Goal: Task Accomplishment & Management: Use online tool/utility

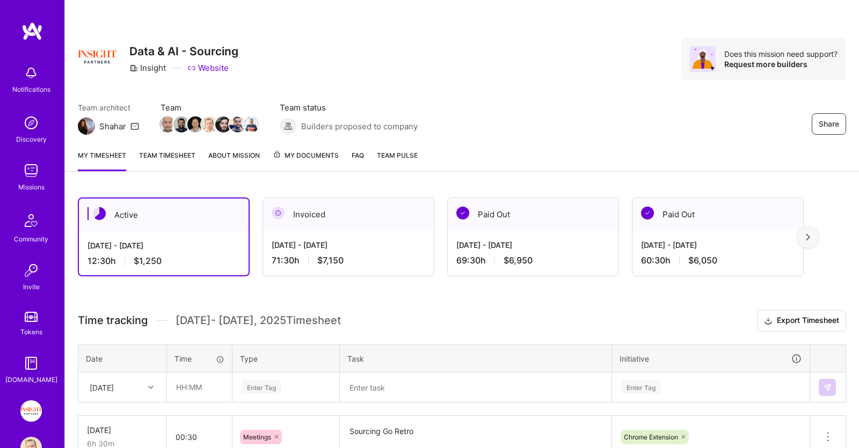
scroll to position [104, 0]
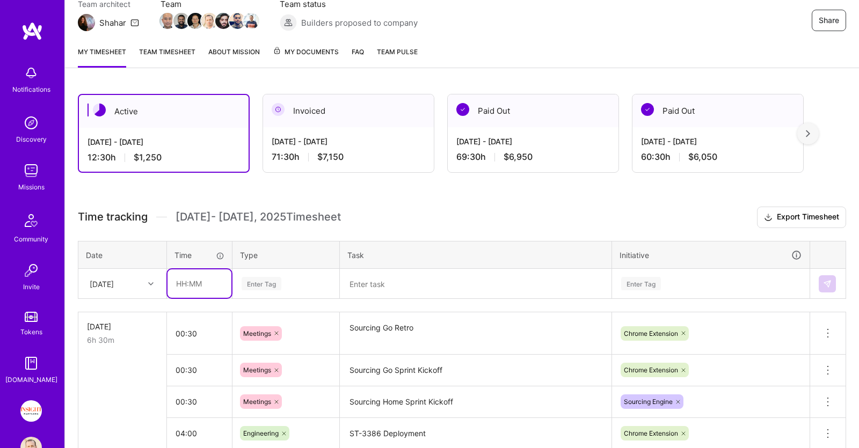
click at [199, 285] on input "text" at bounding box center [199, 283] width 64 height 28
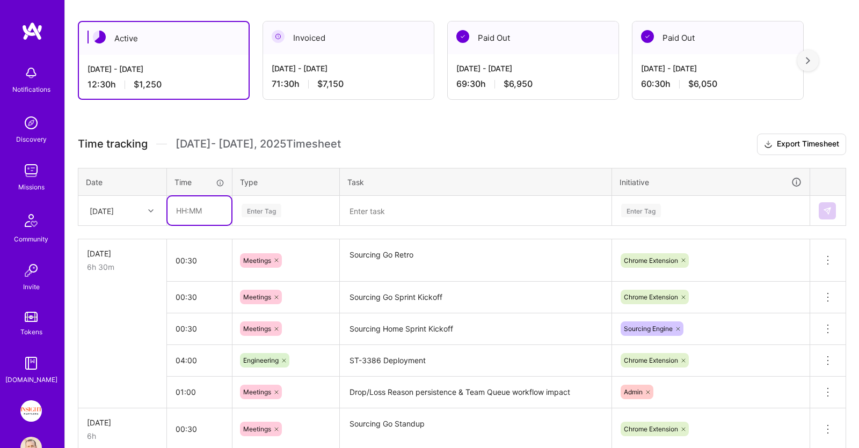
scroll to position [160, 0]
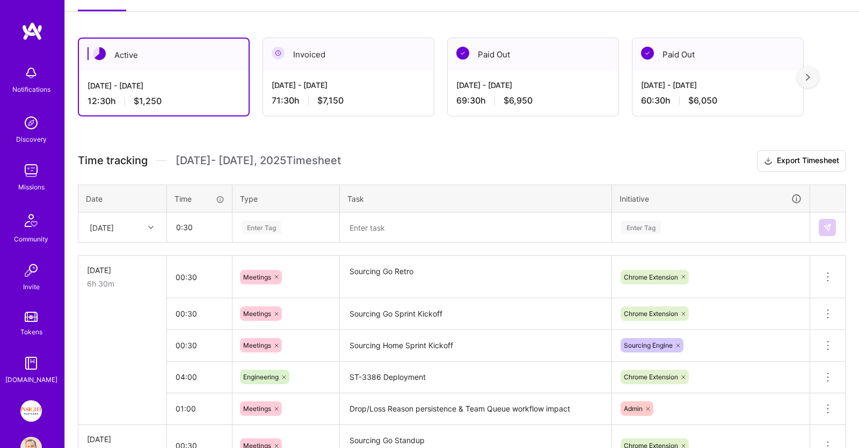
type input "00:30"
click at [276, 234] on div "Enter Tag" at bounding box center [286, 228] width 106 height 28
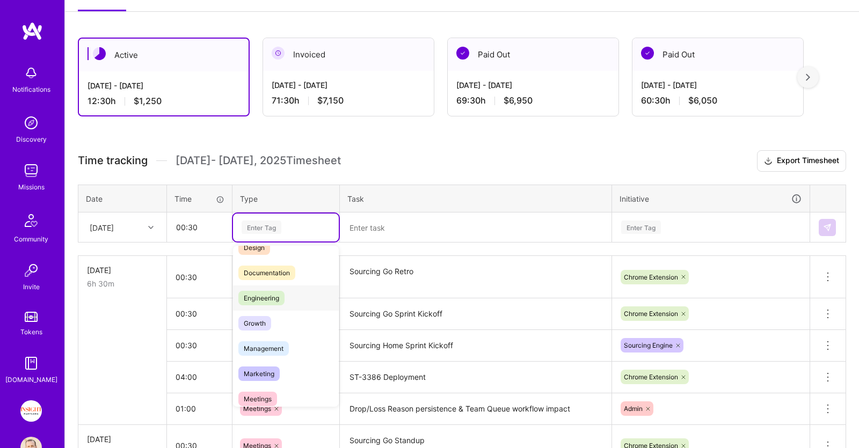
scroll to position [110, 0]
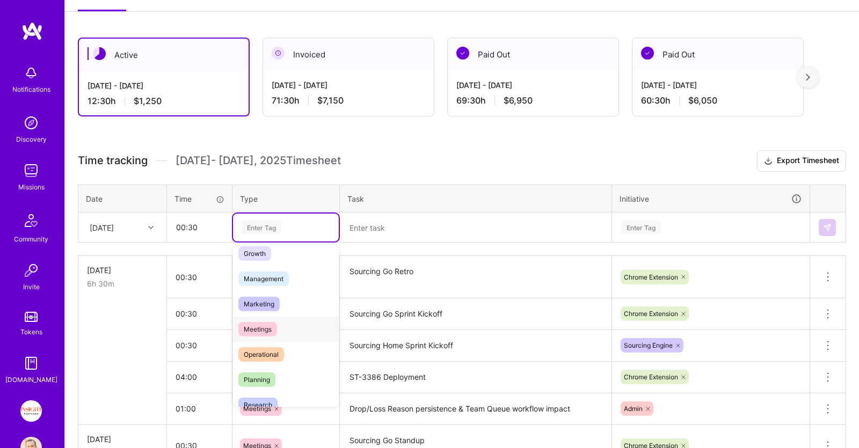
click at [271, 327] on span "Meetings" at bounding box center [257, 329] width 39 height 14
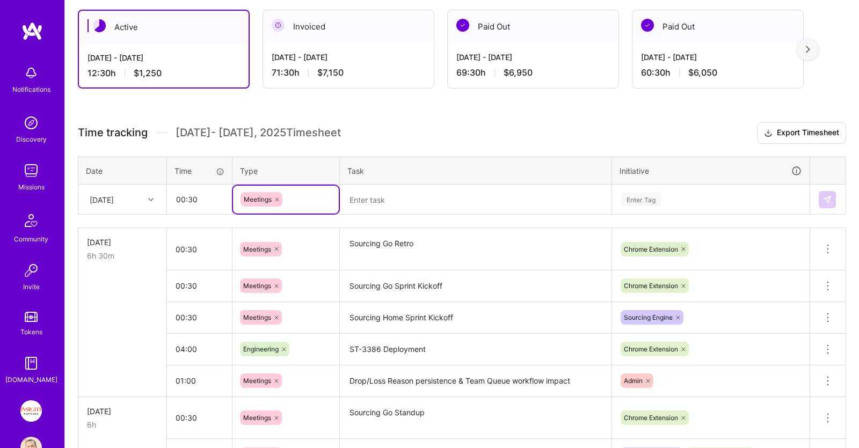
scroll to position [216, 0]
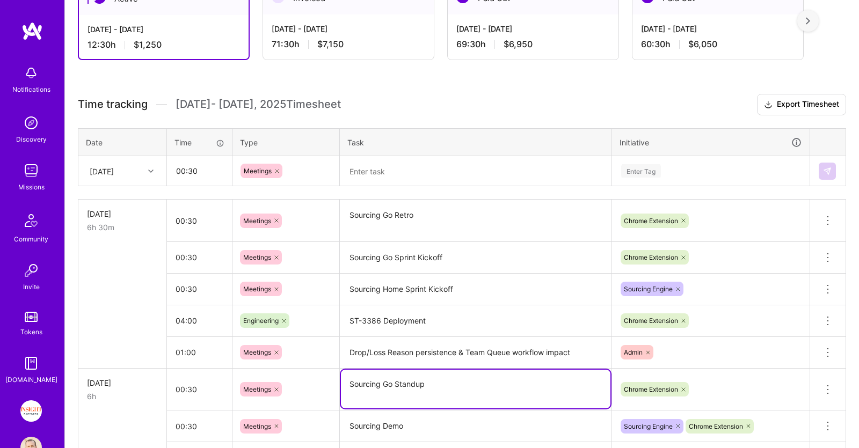
drag, startPoint x: 441, startPoint y: 384, endPoint x: 322, endPoint y: 385, distance: 118.7
click at [341, 385] on textarea "Sourcing Go Standup" at bounding box center [475, 389] width 269 height 39
click at [405, 169] on textarea at bounding box center [475, 171] width 269 height 28
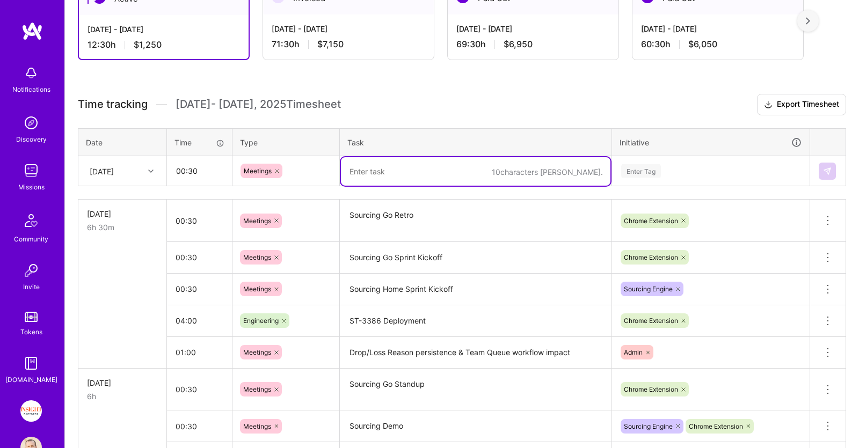
paste textarea "Sourcing Go Standup"
type textarea "Sourcing Go Standup"
click at [675, 164] on div "Enter Tag" at bounding box center [710, 170] width 181 height 13
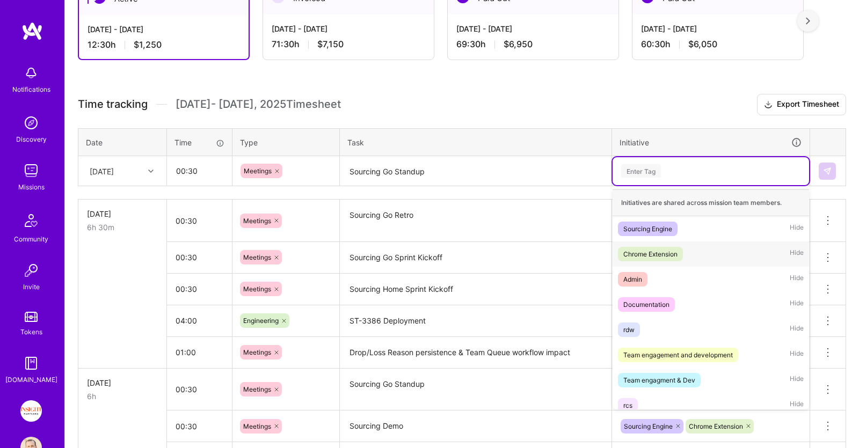
click at [688, 246] on div "Chrome Extension Hide" at bounding box center [711, 254] width 196 height 25
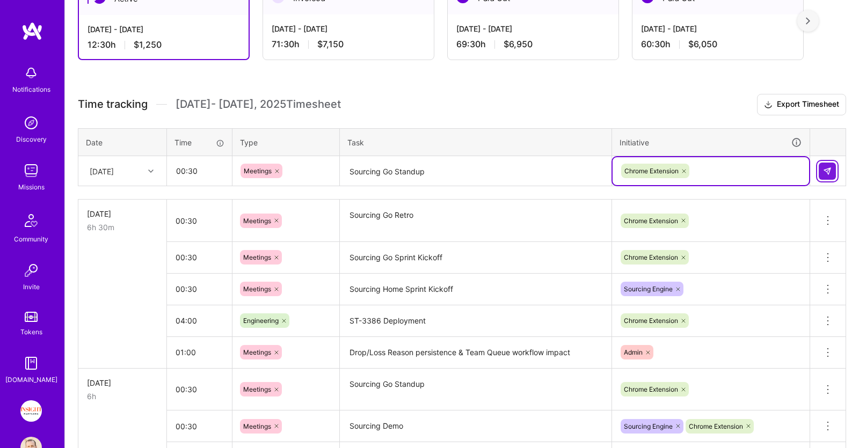
click at [826, 172] on img at bounding box center [827, 171] width 9 height 9
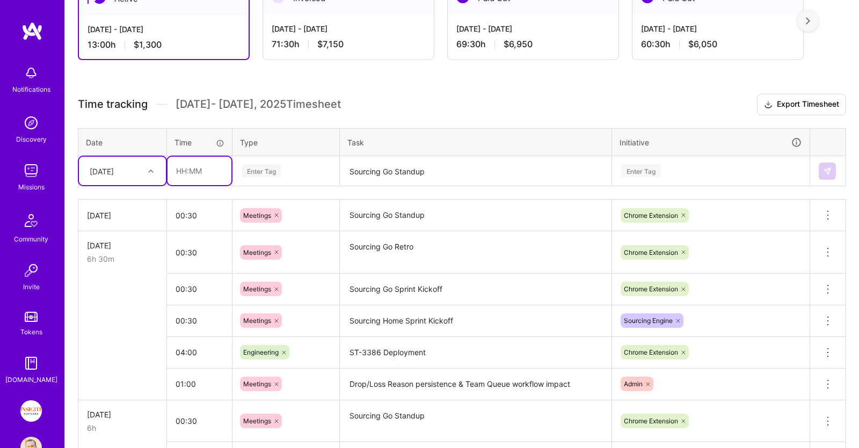
click at [223, 170] on input "text" at bounding box center [199, 171] width 64 height 28
type input "00:30"
click at [300, 172] on div "Enter Tag" at bounding box center [286, 170] width 91 height 13
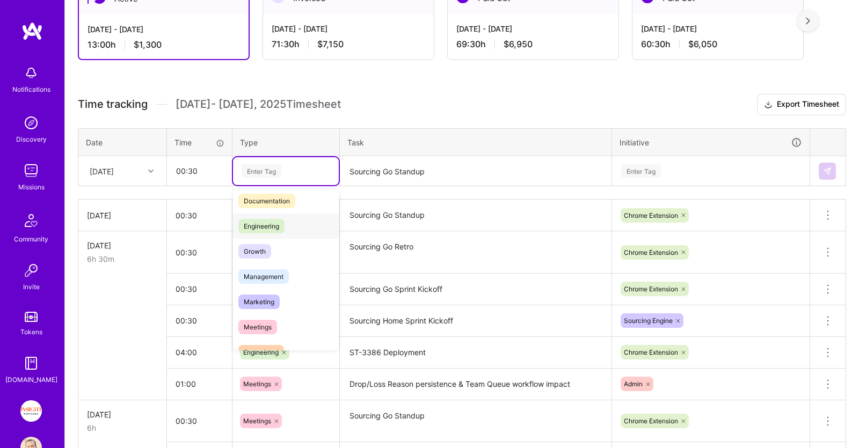
scroll to position [110, 0]
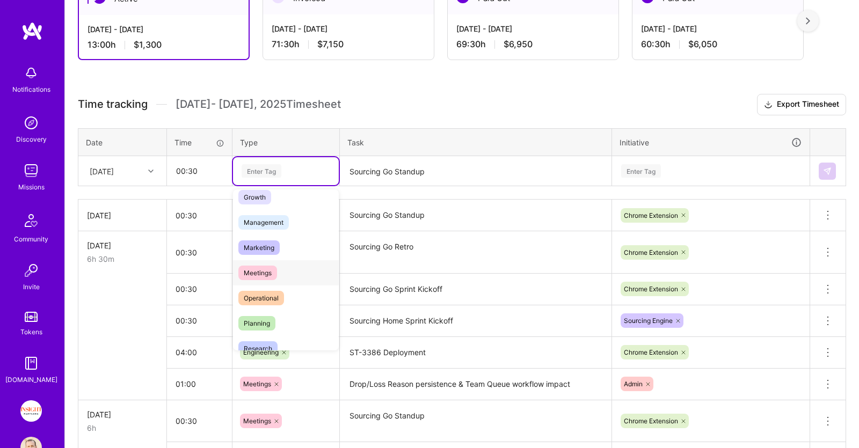
click at [294, 280] on div "Meetings" at bounding box center [286, 272] width 106 height 25
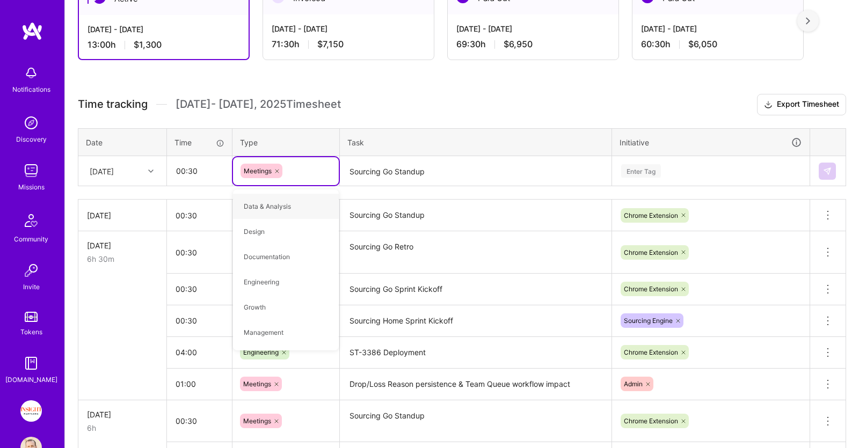
click at [434, 162] on textarea "Sourcing Go Standup" at bounding box center [475, 171] width 269 height 28
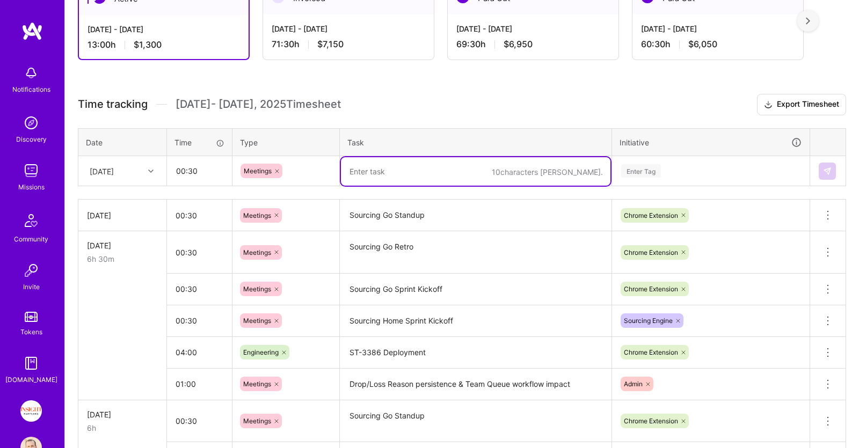
paste textarea "Sync on Last Unassigned new field"
type textarea "Sync on Last Unassigned new field"
click at [691, 176] on div "Enter Tag" at bounding box center [710, 170] width 181 height 13
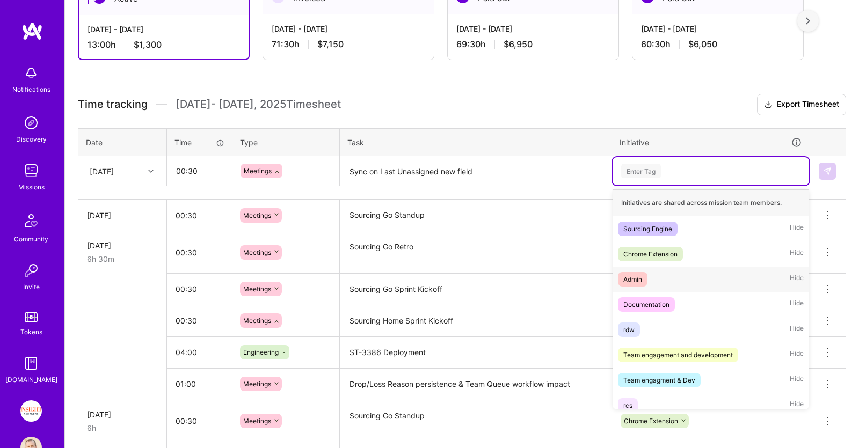
click at [688, 276] on div "Admin Hide" at bounding box center [711, 279] width 196 height 25
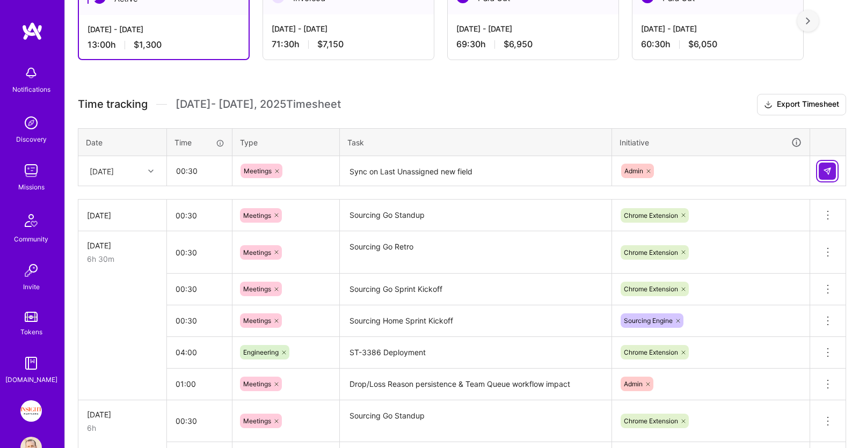
click at [822, 168] on button at bounding box center [827, 171] width 17 height 17
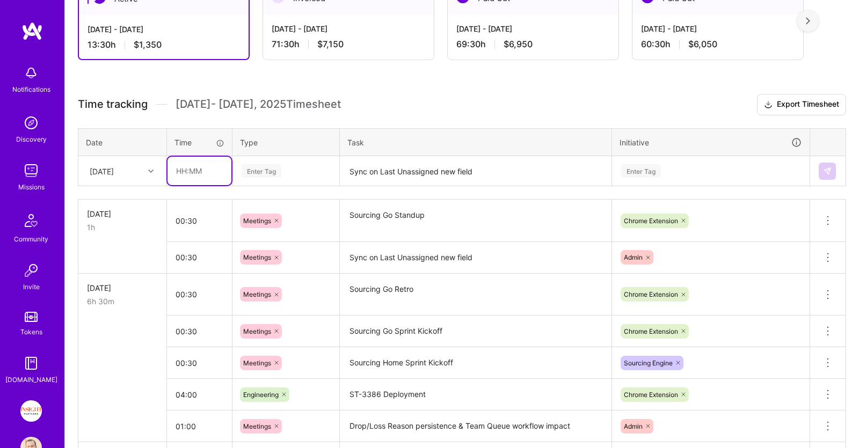
click at [218, 174] on input "text" at bounding box center [199, 171] width 64 height 28
click at [316, 167] on div "Enter Tag" at bounding box center [286, 170] width 91 height 13
click at [184, 170] on input "07:00" at bounding box center [199, 171] width 64 height 28
type input "05:00"
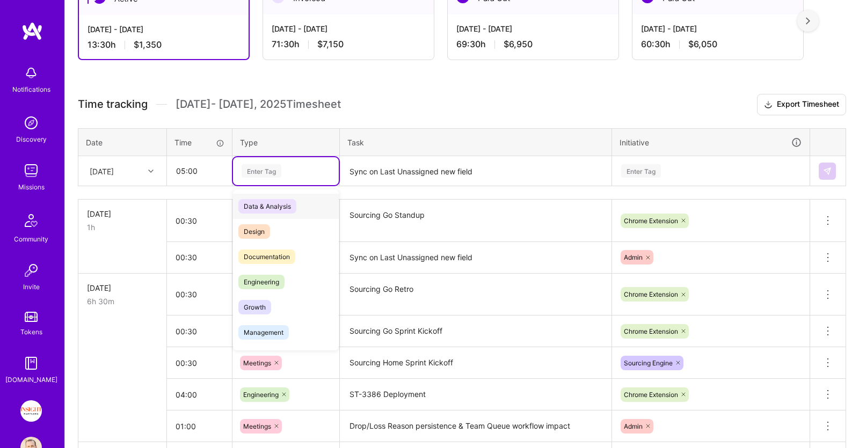
click at [284, 169] on div "Enter Tag" at bounding box center [286, 170] width 91 height 13
click at [301, 281] on div "Engineering" at bounding box center [286, 281] width 106 height 25
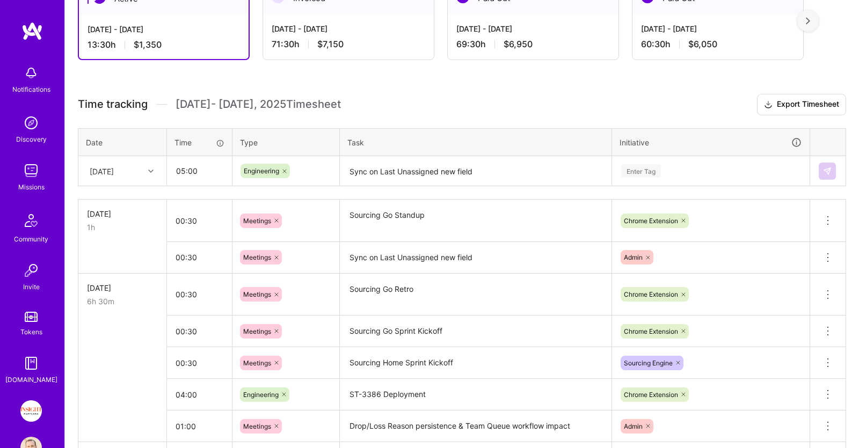
click at [424, 167] on textarea "Sync on Last Unassigned new field" at bounding box center [475, 171] width 269 height 28
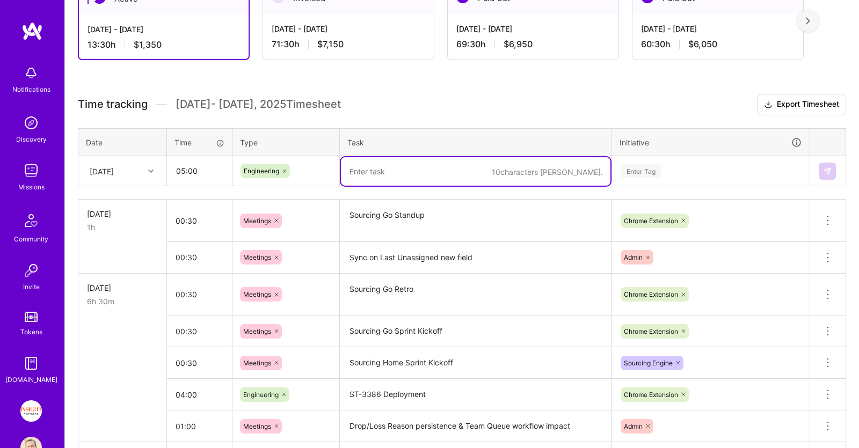
paste textarea "ST-3543"
type textarea "ST-3543 Implementation"
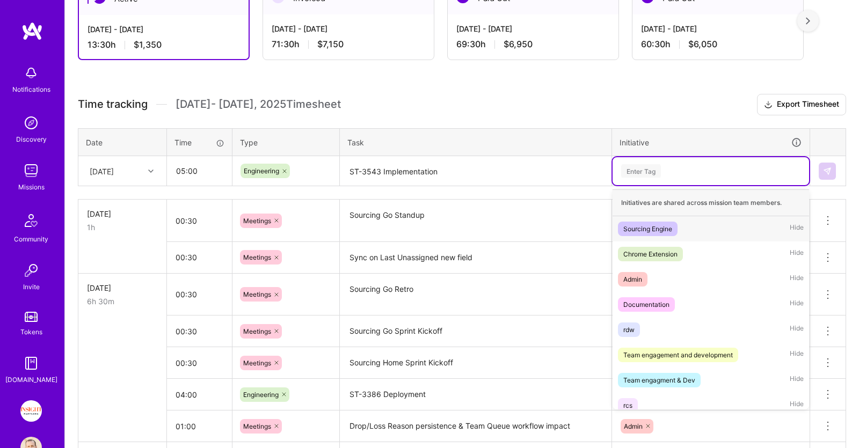
click at [696, 167] on div "Enter Tag" at bounding box center [710, 170] width 181 height 13
click at [690, 274] on div "Admin Hide" at bounding box center [711, 279] width 196 height 25
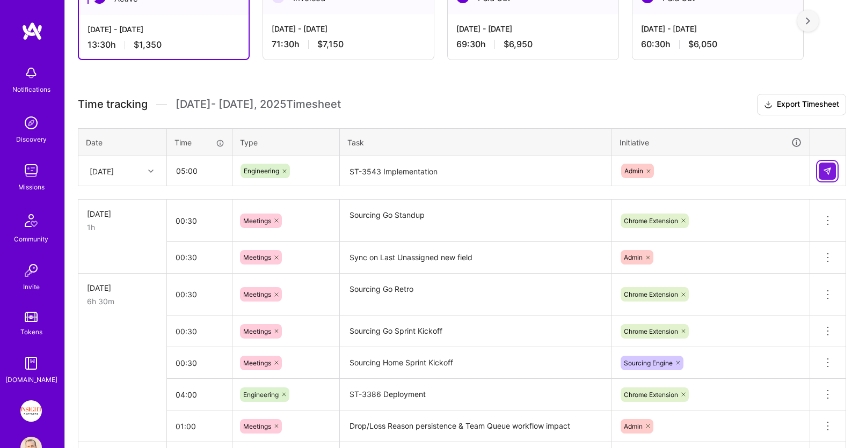
click at [822, 169] on button at bounding box center [827, 171] width 17 height 17
